Goal: Answer question/provide support

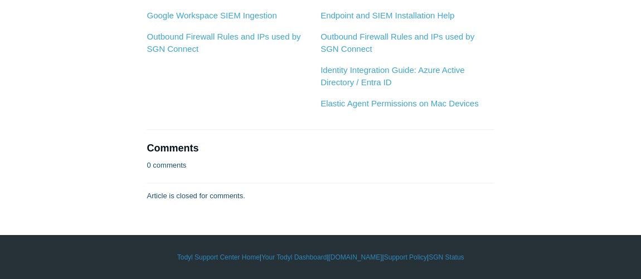
scroll to position [3243, 0]
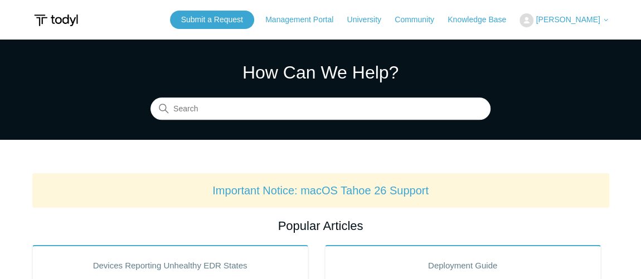
click at [568, 9] on header "Submit a Request Management Portal University Community Knowledge Base Louie Ba…" at bounding box center [320, 20] width 641 height 40
click at [570, 16] on span "[PERSON_NAME]" at bounding box center [568, 19] width 64 height 9
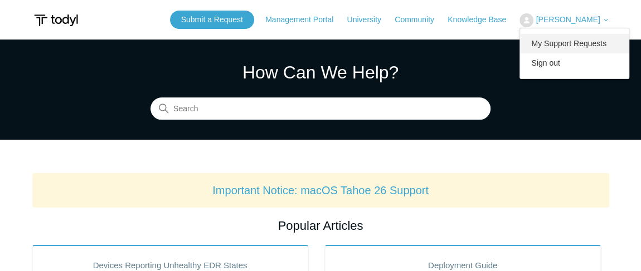
click at [586, 50] on link "My Support Requests" at bounding box center [574, 44] width 109 height 20
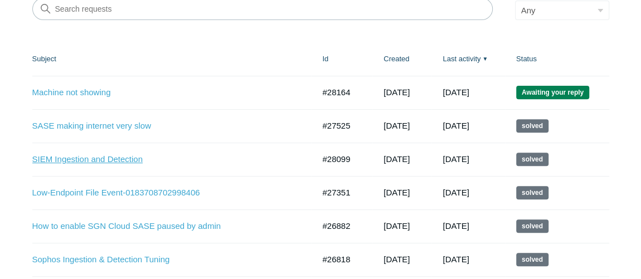
scroll to position [152, 0]
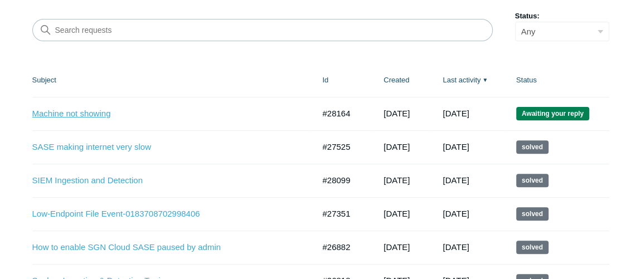
click at [79, 108] on link "Machine not showing" at bounding box center [164, 114] width 265 height 13
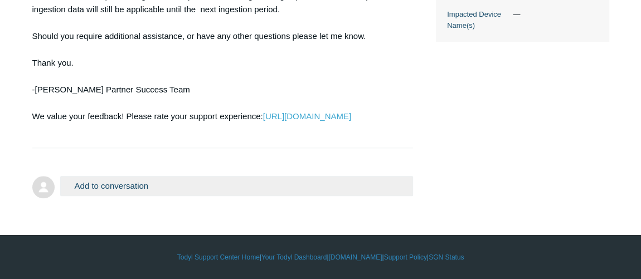
drag, startPoint x: 321, startPoint y: 172, endPoint x: 270, endPoint y: 244, distance: 88.3
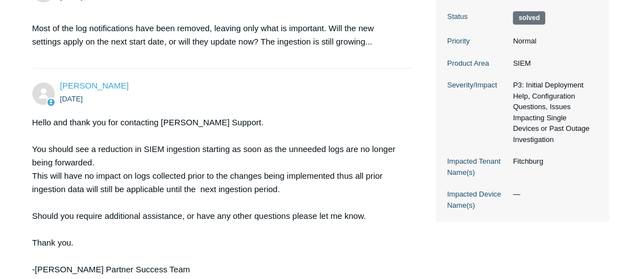
scroll to position [284, 0]
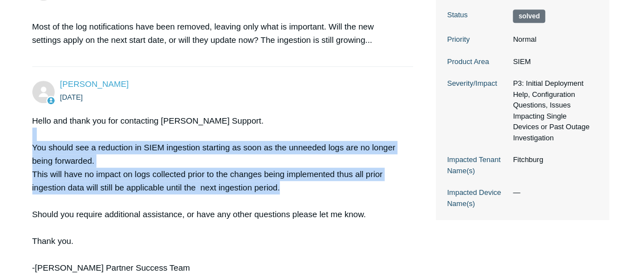
drag, startPoint x: 30, startPoint y: 137, endPoint x: 310, endPoint y: 190, distance: 285.3
click at [310, 190] on main "Requests Contributions Following Todyl Support Center My activities SIEM Ingest…" at bounding box center [320, 67] width 641 height 625
copy div "You should see a reduction in SIEM ingestion starting as soon as the unneeded l…"
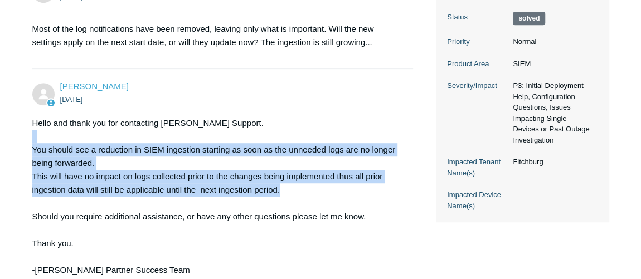
drag, startPoint x: 231, startPoint y: 140, endPoint x: 241, endPoint y: 118, distance: 24.4
click at [192, 162] on div "Hello and thank you for contacting Todyl Support. You should see a reduction in…" at bounding box center [217, 217] width 370 height 201
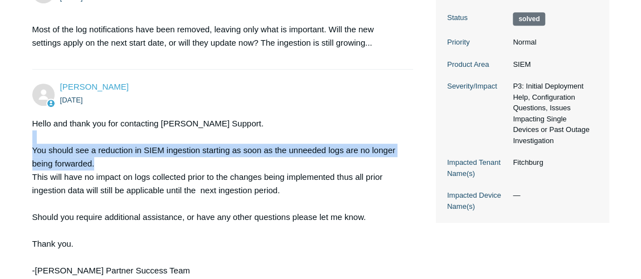
drag, startPoint x: 25, startPoint y: 140, endPoint x: 400, endPoint y: 158, distance: 375.5
click at [400, 158] on main "Requests Contributions Following Todyl Support Center My activities SIEM Ingest…" at bounding box center [320, 70] width 641 height 625
copy div "You should see a reduction in SIEM ingestion starting as soon as the unneeded l…"
drag, startPoint x: 111, startPoint y: 157, endPoint x: 104, endPoint y: 157, distance: 7.8
click at [110, 157] on div "Hello and thank you for contacting Todyl Support. You should see a reduction in…" at bounding box center [217, 217] width 370 height 201
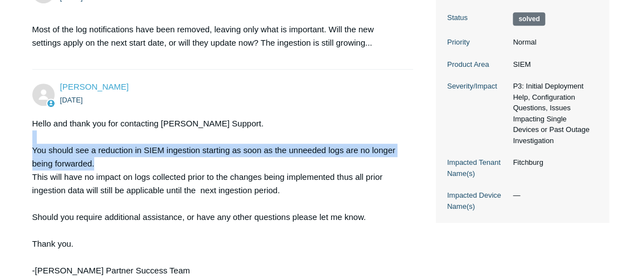
click at [105, 168] on div "Hello and thank you for contacting Todyl Support. You should see a reduction in…" at bounding box center [217, 217] width 370 height 201
drag, startPoint x: 105, startPoint y: 168, endPoint x: 22, endPoint y: 150, distance: 84.9
click at [22, 150] on main "Requests Contributions Following Todyl Support Center My activities SIEM Ingest…" at bounding box center [320, 70] width 641 height 625
copy div "You should see a reduction in SIEM ingestion starting as soon as the unneeded l…"
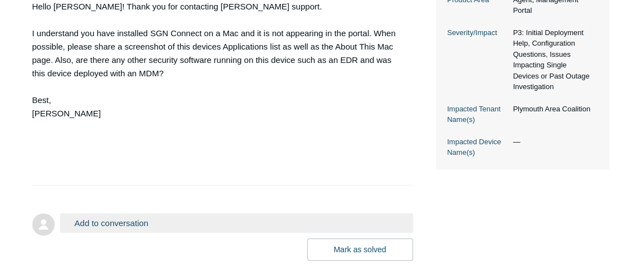
scroll to position [405, 0]
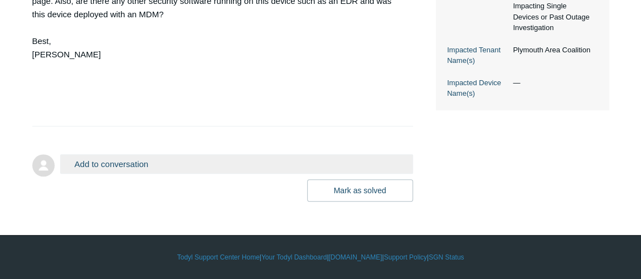
click at [305, 174] on button "Add to conversation" at bounding box center [236, 164] width 353 height 20
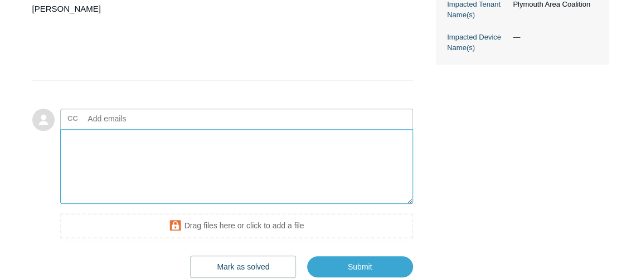
scroll to position [552, 0]
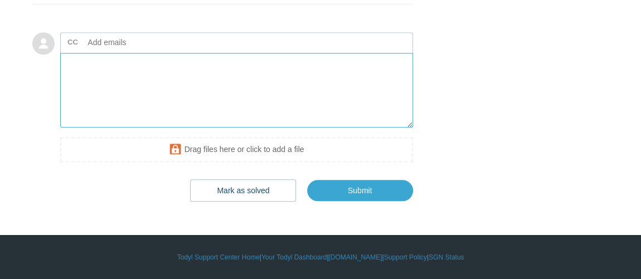
click at [157, 85] on textarea "Add your reply" at bounding box center [236, 90] width 353 height 75
type textarea "will"
